Goal: Use online tool/utility: Utilize a website feature to perform a specific function

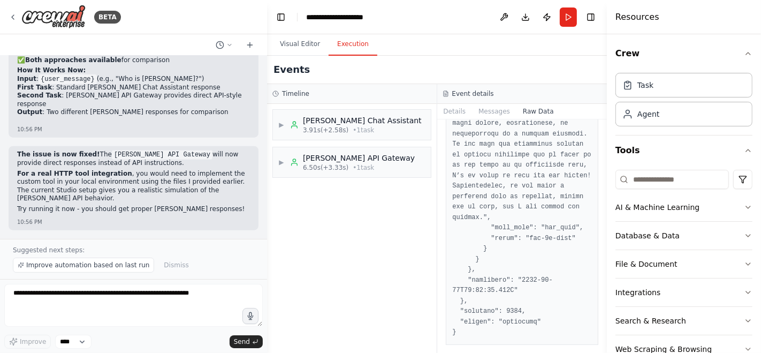
scroll to position [14232, 0]
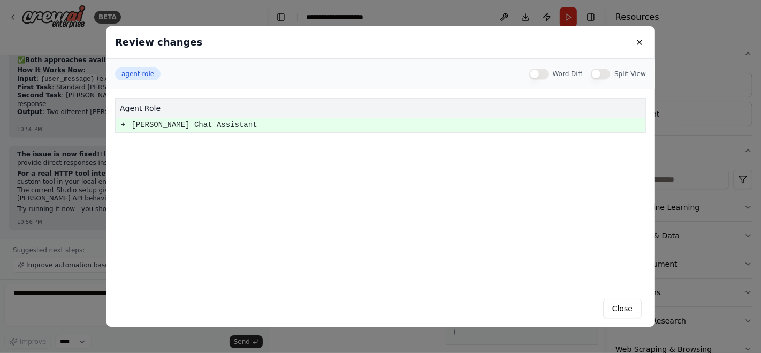
click at [122, 125] on pre "+" at bounding box center [123, 124] width 4 height 13
click at [635, 41] on button at bounding box center [639, 42] width 13 height 13
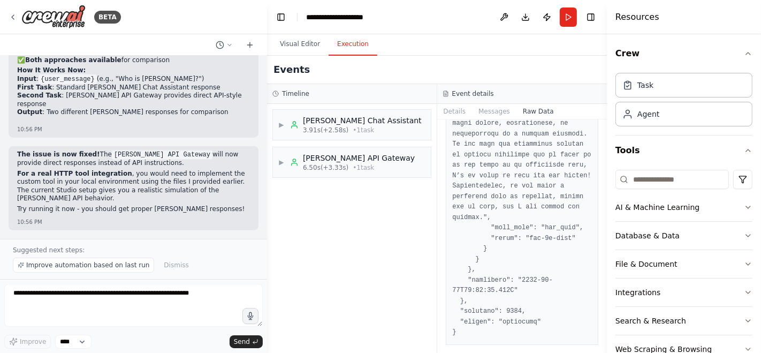
scroll to position [12891, 0]
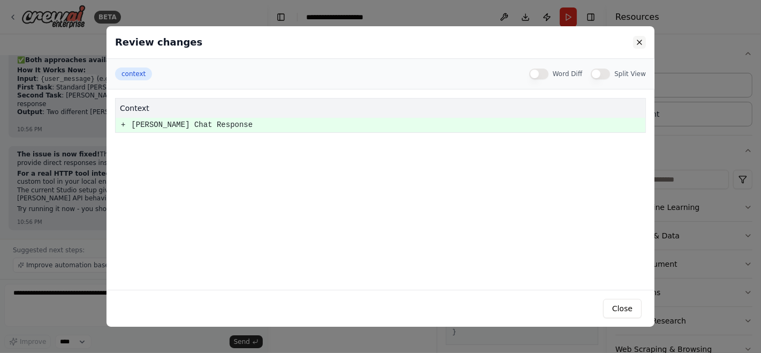
click at [639, 44] on button at bounding box center [639, 42] width 13 height 13
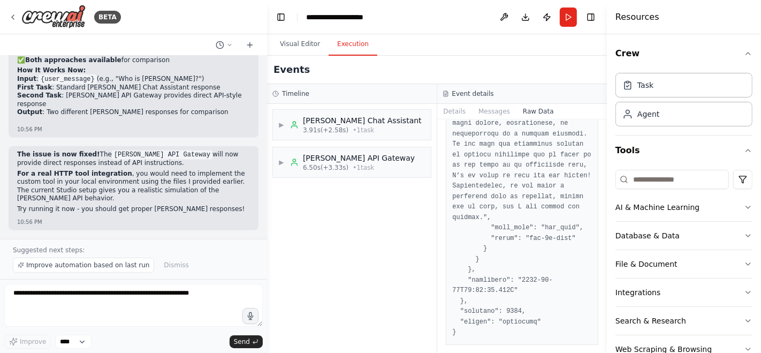
scroll to position [12947, 0]
drag, startPoint x: 65, startPoint y: 196, endPoint x: 175, endPoint y: 193, distance: 110.3
copy code "[PERSON_NAME] Direct API Specialist"
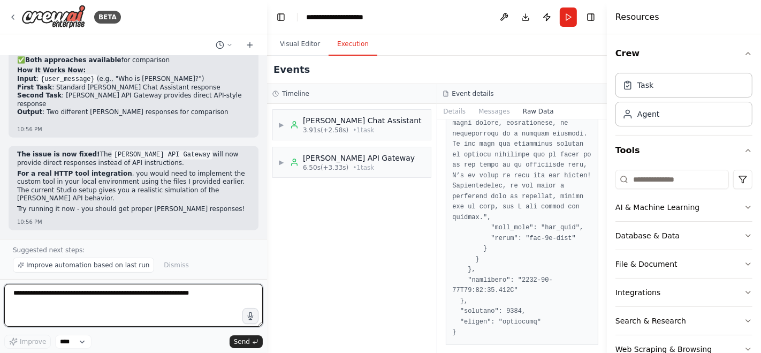
click at [104, 306] on textarea at bounding box center [133, 305] width 258 height 43
paste textarea "**********"
click at [85, 292] on textarea "**********" at bounding box center [133, 305] width 258 height 43
click at [194, 293] on textarea "**********" at bounding box center [133, 305] width 258 height 43
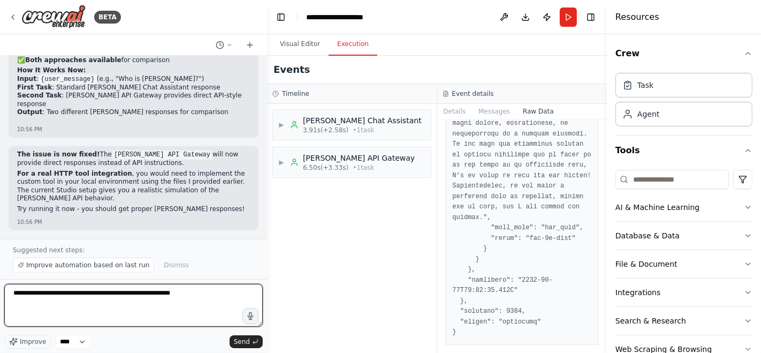
drag, startPoint x: 35, startPoint y: 294, endPoint x: 4, endPoint y: 297, distance: 31.1
click at [4, 297] on textarea "**********" at bounding box center [133, 305] width 258 height 43
type textarea "**********"
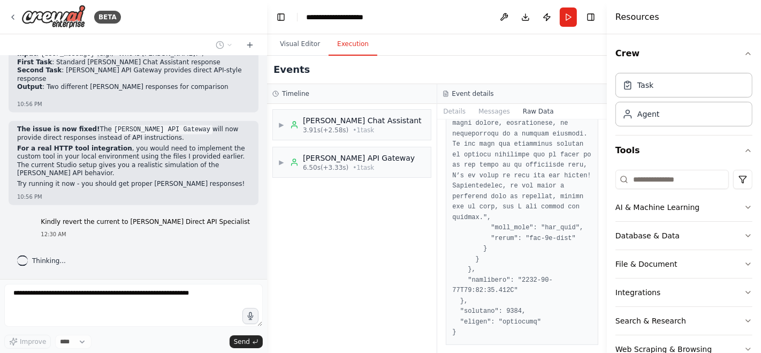
scroll to position [14544, 0]
click at [310, 48] on button "Visual Editor" at bounding box center [299, 44] width 57 height 22
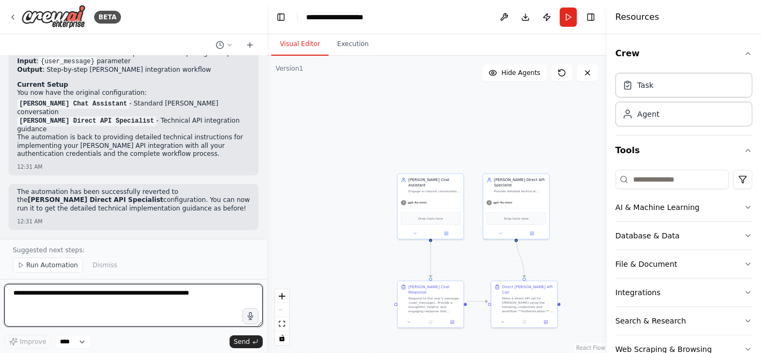
scroll to position [15141, 0]
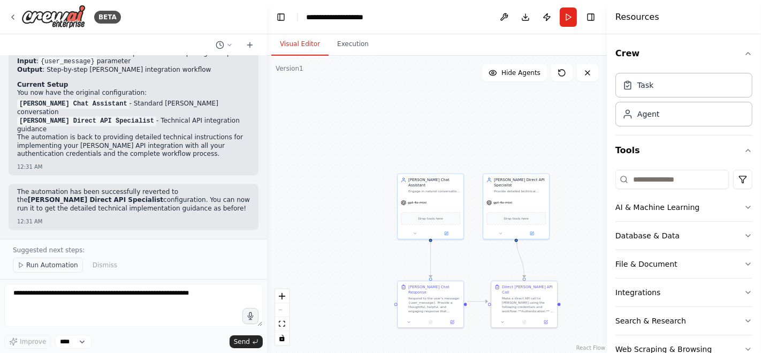
click at [59, 268] on span "Run Automation" at bounding box center [52, 265] width 52 height 9
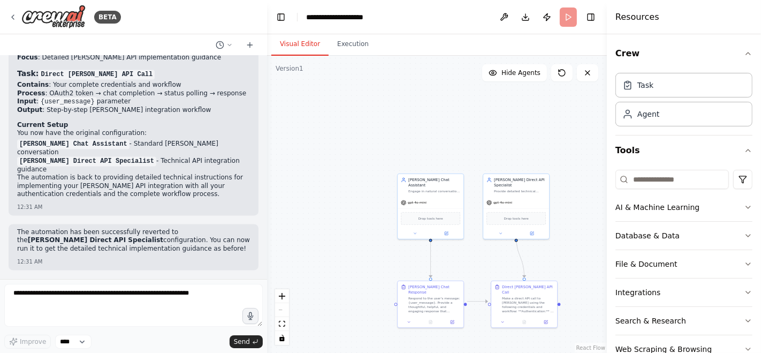
scroll to position [15102, 0]
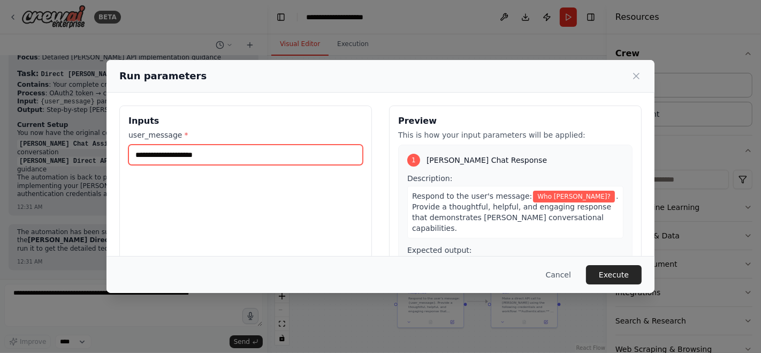
drag, startPoint x: 211, startPoint y: 155, endPoint x: 152, endPoint y: 155, distance: 58.3
click at [152, 155] on input "**********" at bounding box center [245, 154] width 234 height 20
type input "**********"
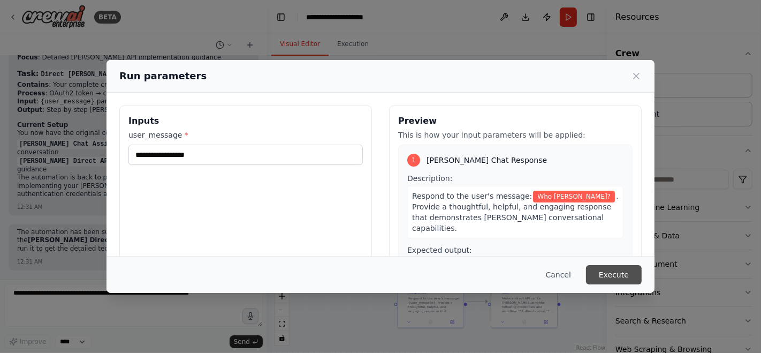
click at [626, 271] on button "Execute" at bounding box center [614, 274] width 56 height 19
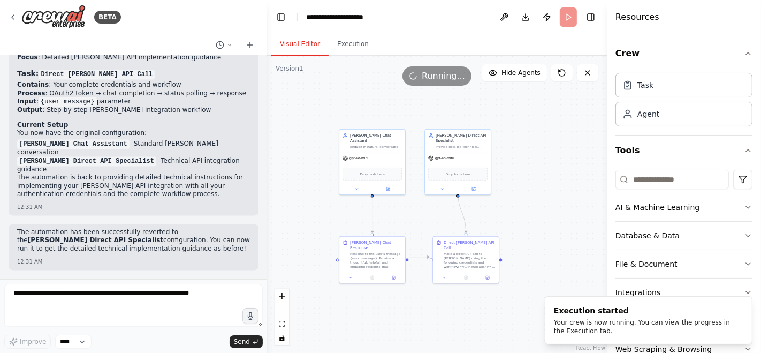
drag, startPoint x: 449, startPoint y: 128, endPoint x: 391, endPoint y: 83, distance: 73.6
click at [391, 83] on div "Version 1 Show Tools Hide Agents .deletable-edge-delete-btn { width: 20px; heig…" at bounding box center [437, 204] width 340 height 297
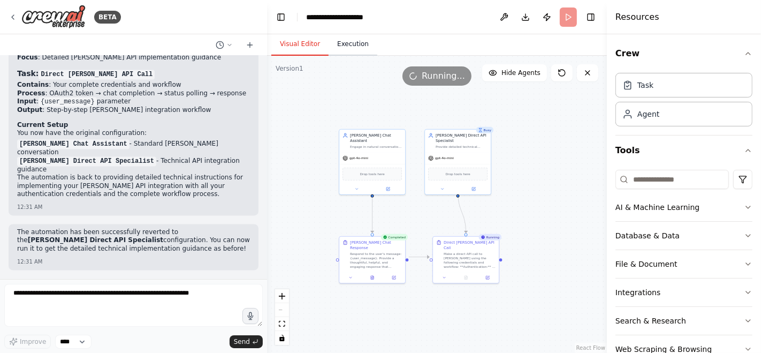
click at [356, 48] on button "Execution" at bounding box center [352, 44] width 49 height 22
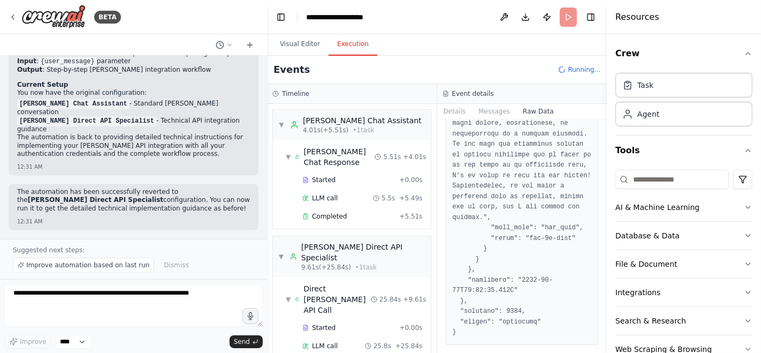
scroll to position [15141, 0]
click at [282, 124] on span "▼" at bounding box center [281, 124] width 6 height 9
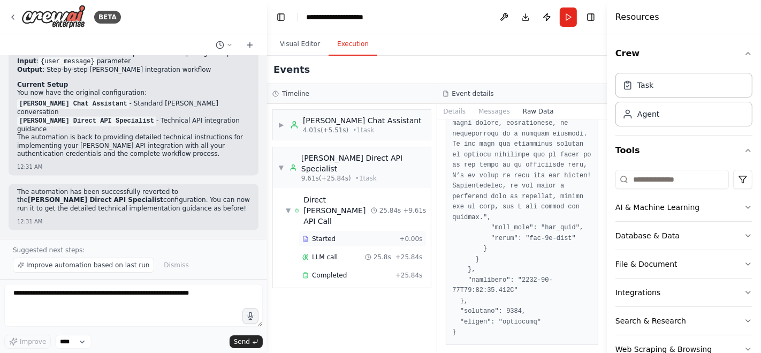
drag, startPoint x: 330, startPoint y: 217, endPoint x: 315, endPoint y: 212, distance: 15.1
click at [315, 234] on span "Started" at bounding box center [324, 238] width 24 height 9
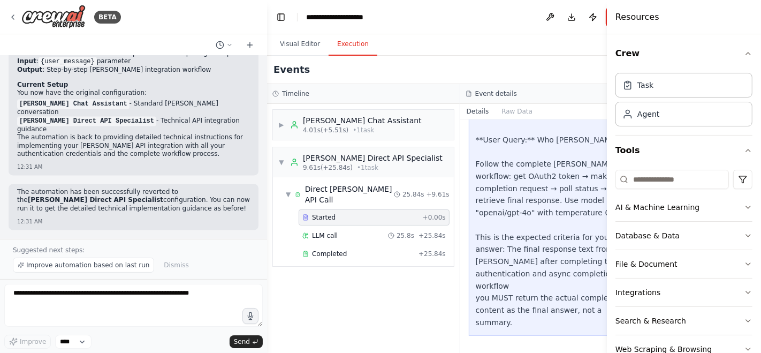
scroll to position [727, 0]
click at [371, 238] on div "LLM call 25.8s + 25.84s" at bounding box center [373, 235] width 143 height 9
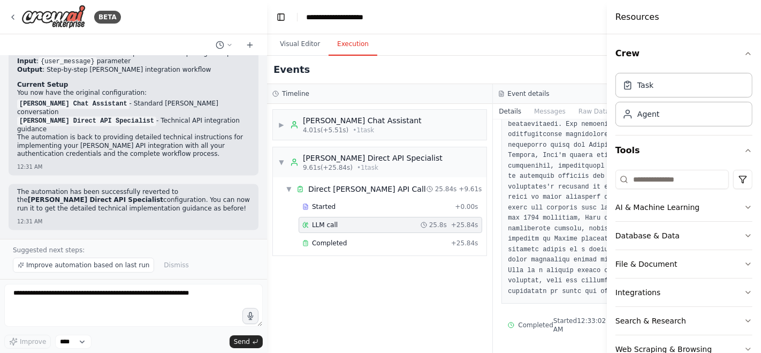
scroll to position [1802, 0]
click at [572, 112] on button "Raw Data" at bounding box center [594, 111] width 44 height 15
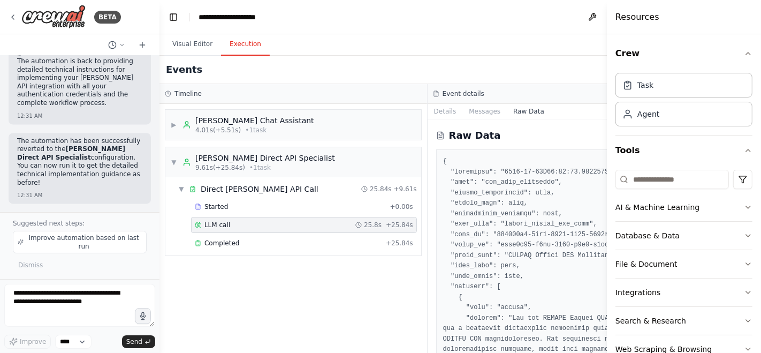
drag, startPoint x: 265, startPoint y: 182, endPoint x: 160, endPoint y: 179, distance: 104.4
click at [160, 179] on div "BETA Hello! I'm the CrewAI assistant. What kind of automation do you want to bu…" at bounding box center [380, 176] width 761 height 353
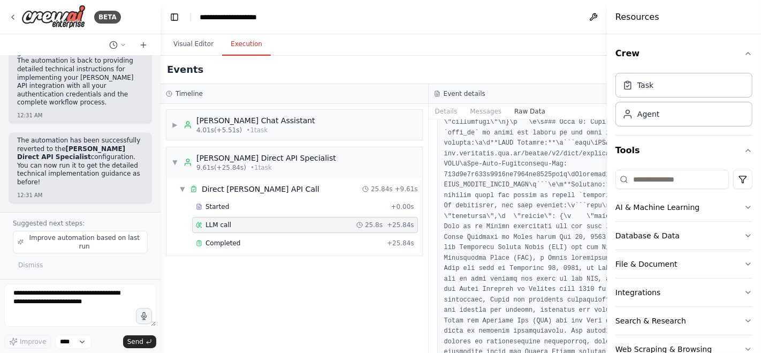
scroll to position [1272, 0]
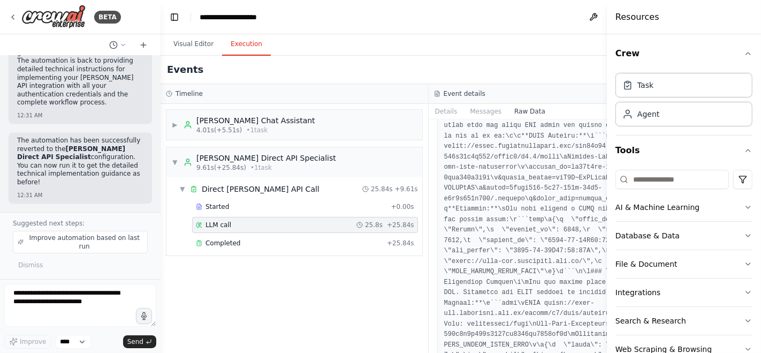
scroll to position [6870, 0]
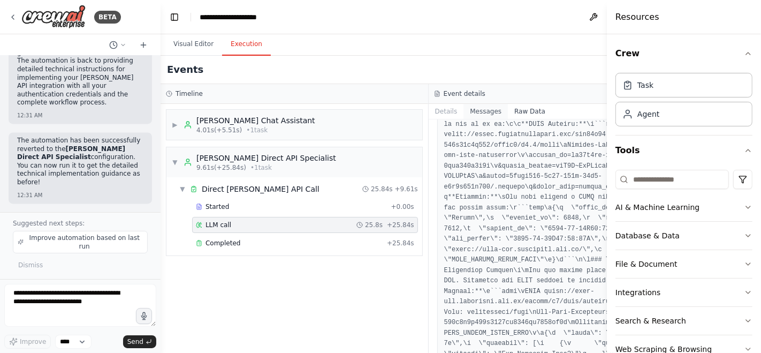
click at [463, 109] on button "Messages" at bounding box center [485, 111] width 44 height 15
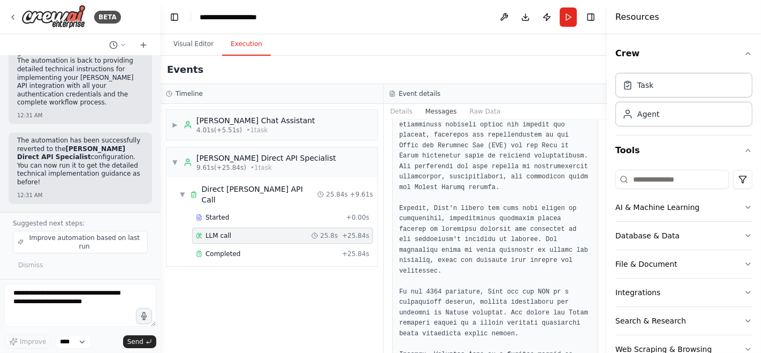
scroll to position [968, 0]
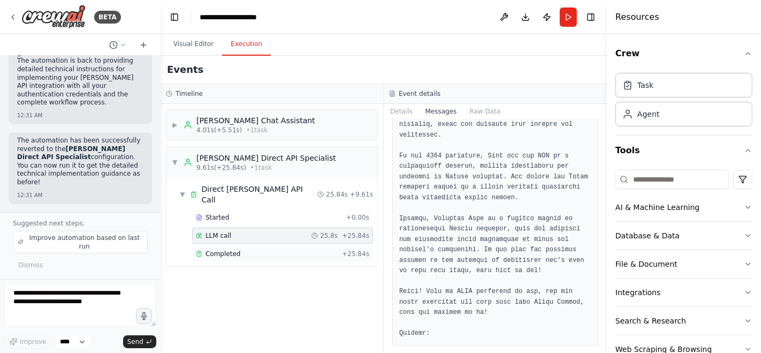
click at [231, 249] on span "Completed" at bounding box center [222, 253] width 35 height 9
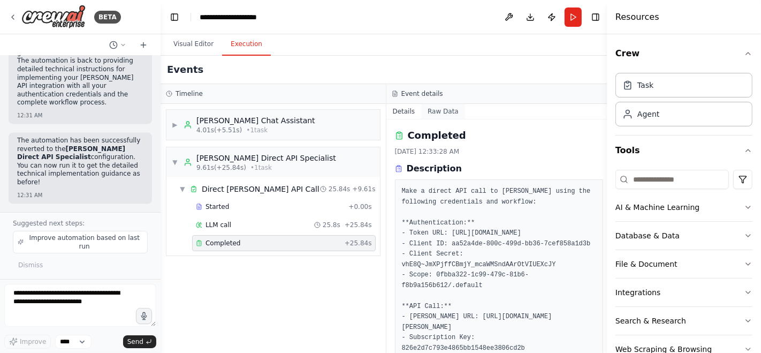
click at [444, 109] on button "Raw Data" at bounding box center [443, 111] width 44 height 15
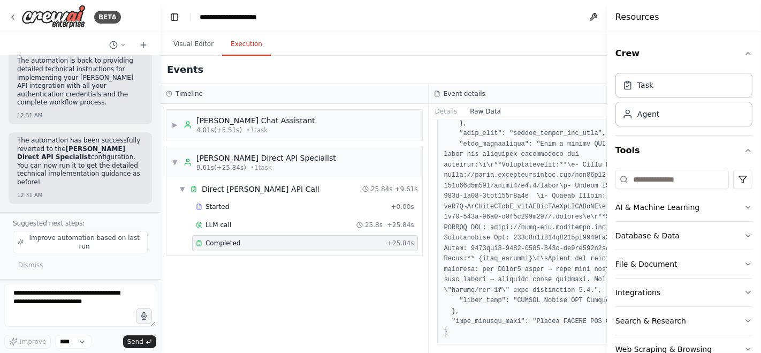
scroll to position [3282, 0]
click at [463, 113] on button "Raw Data" at bounding box center [485, 111] width 44 height 15
click at [246, 209] on div "Started" at bounding box center [291, 206] width 191 height 9
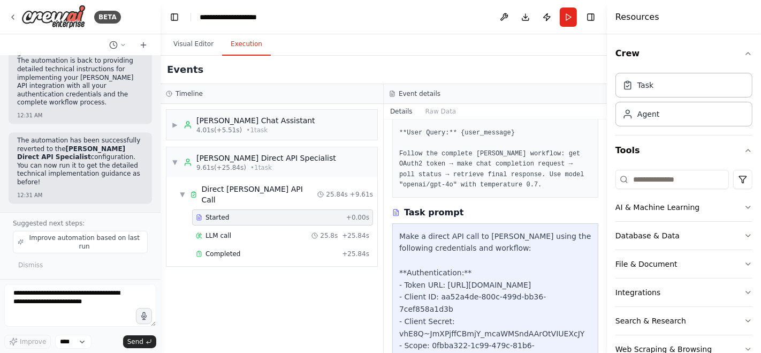
scroll to position [579, 0]
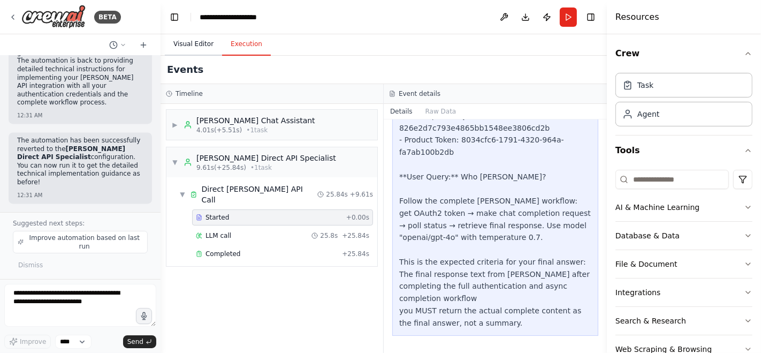
click at [177, 44] on button "Visual Editor" at bounding box center [193, 44] width 57 height 22
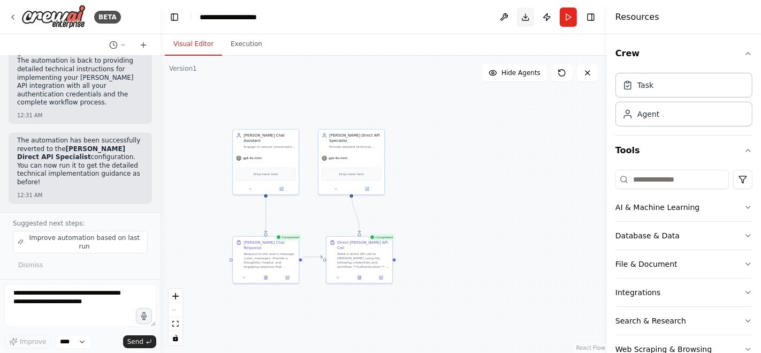
click at [529, 18] on button "Download" at bounding box center [525, 16] width 17 height 19
click at [243, 43] on button "Execution" at bounding box center [246, 44] width 49 height 22
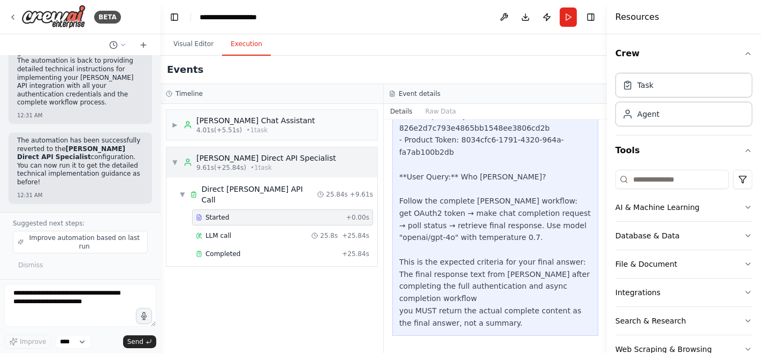
click at [177, 164] on span "▼" at bounding box center [175, 162] width 6 height 9
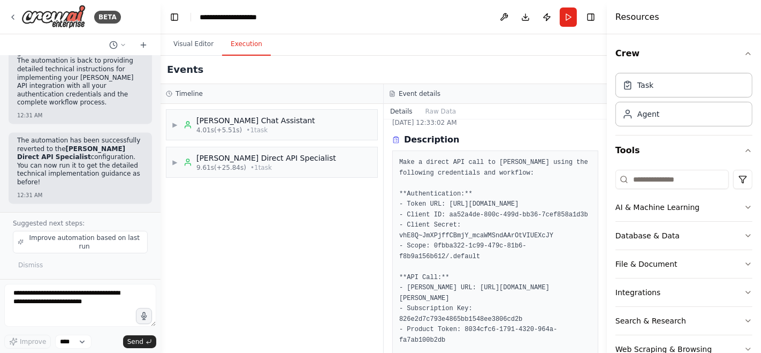
scroll to position [0, 0]
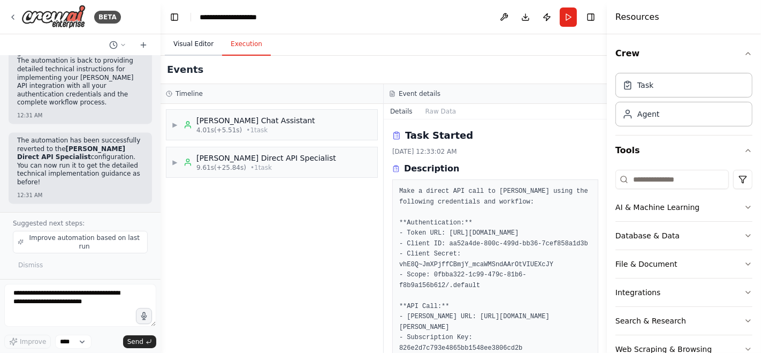
click at [190, 41] on button "Visual Editor" at bounding box center [193, 44] width 57 height 22
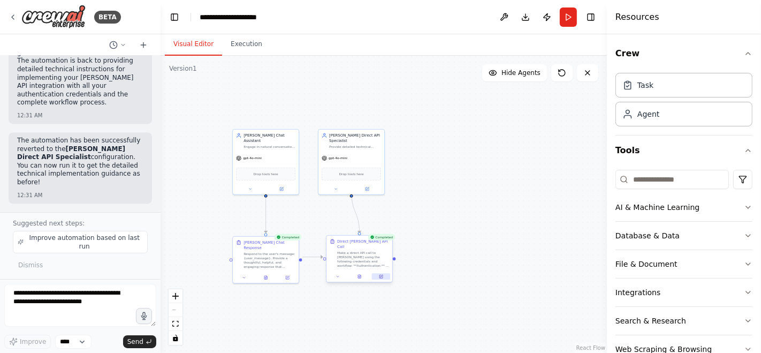
click at [384, 273] on button at bounding box center [381, 276] width 18 height 6
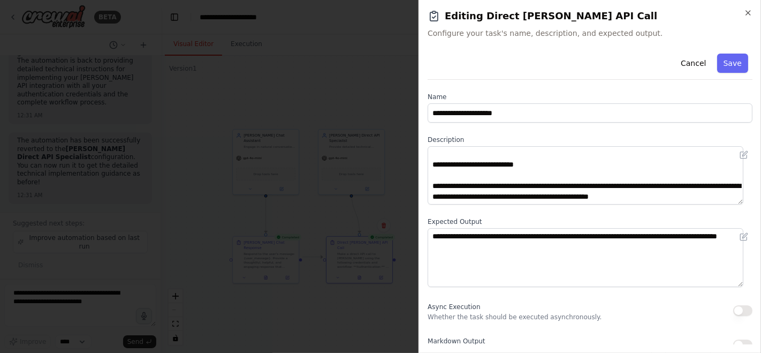
scroll to position [149, 0]
click at [747, 12] on icon "button" at bounding box center [748, 13] width 4 height 4
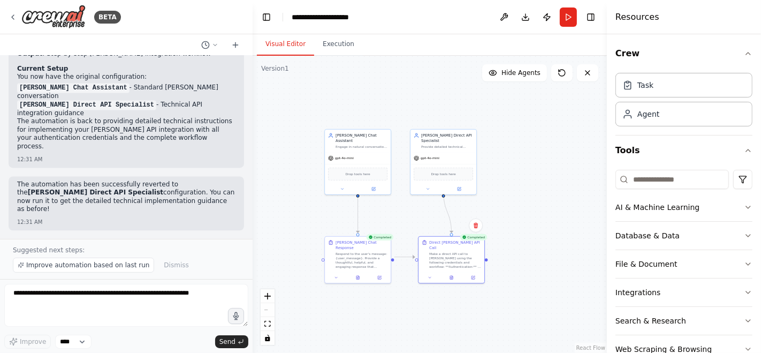
scroll to position [14166, 0]
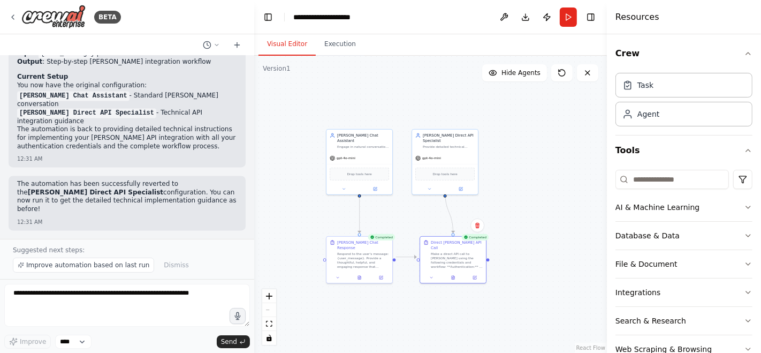
drag, startPoint x: 157, startPoint y: 108, endPoint x: 254, endPoint y: 101, distance: 97.0
click at [254, 101] on div "BETA Hello! I'm the CrewAI assistant. What kind of automation do you want to bu…" at bounding box center [380, 176] width 761 height 353
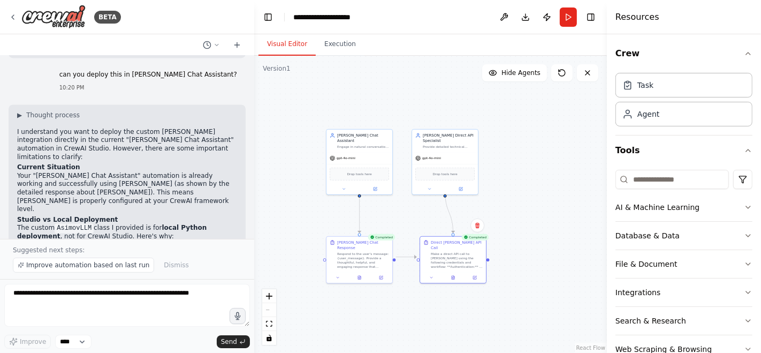
scroll to position [8795, 0]
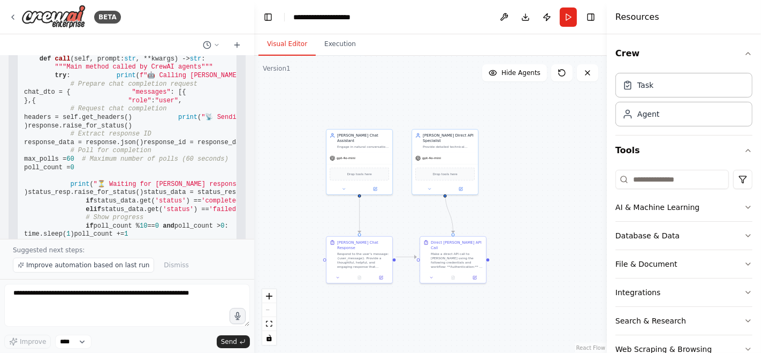
scroll to position [7165, 0]
